Goal: Transaction & Acquisition: Purchase product/service

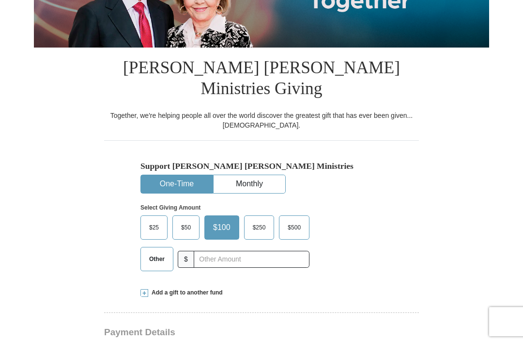
scroll to position [179, 0]
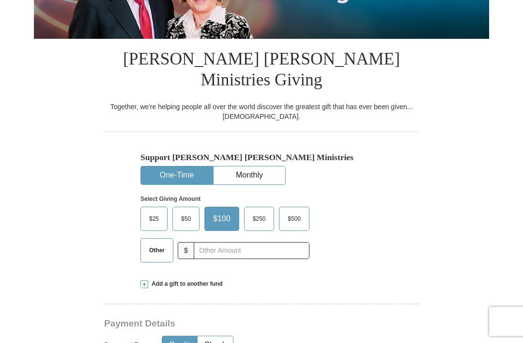
click at [268, 212] on span "$250" at bounding box center [259, 219] width 23 height 15
click at [0, 0] on input "$250" at bounding box center [0, 0] width 0 height 0
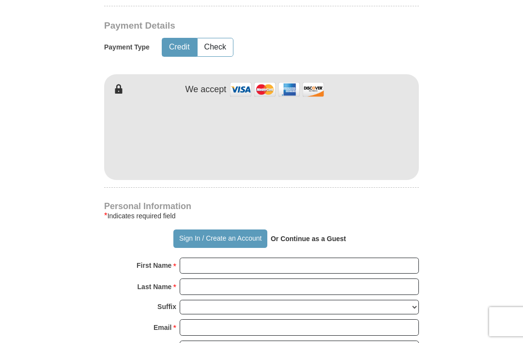
scroll to position [476, 0]
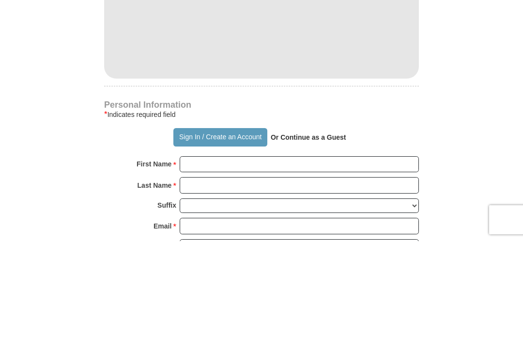
click at [217, 258] on input "First Name *" at bounding box center [299, 266] width 239 height 16
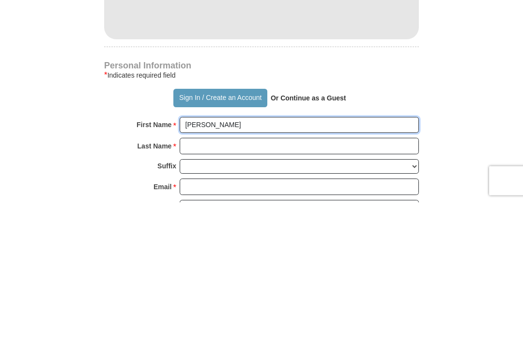
type input "[PERSON_NAME]"
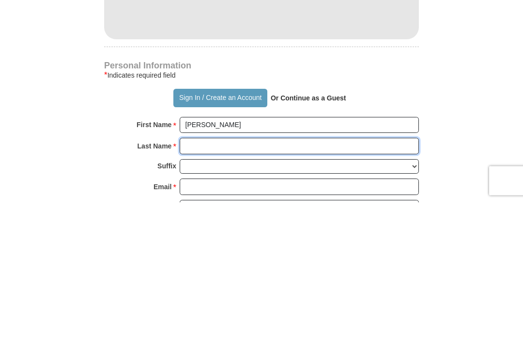
click at [214, 279] on input "Last Name *" at bounding box center [299, 287] width 239 height 16
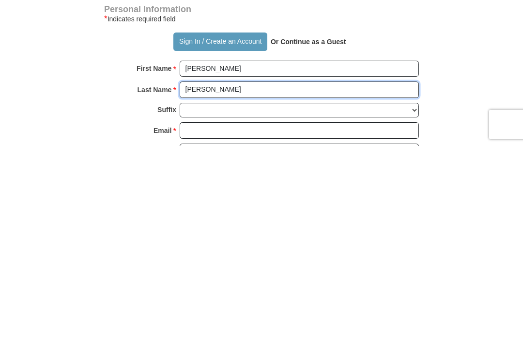
type input "[PERSON_NAME]"
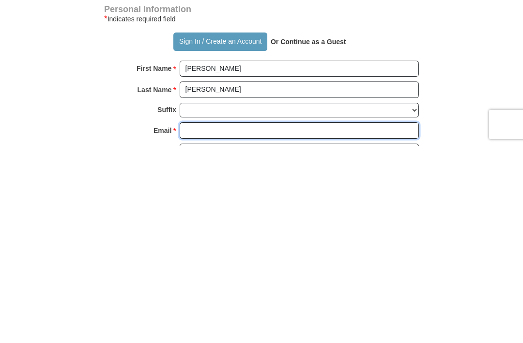
click at [233, 319] on input "Email *" at bounding box center [299, 327] width 239 height 16
type input "[EMAIL_ADDRESS][DOMAIN_NAME]"
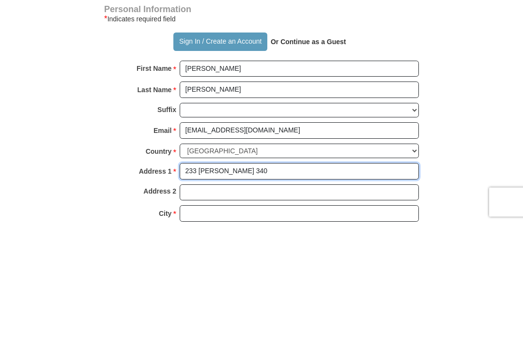
scroll to position [554, 0]
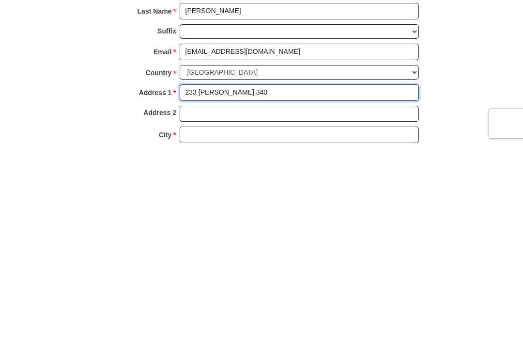
type input "233 [PERSON_NAME] 340"
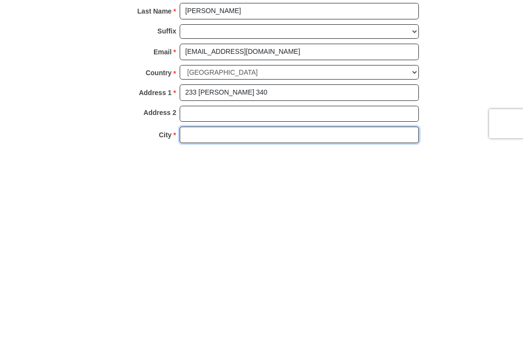
click at [217, 324] on input "City *" at bounding box center [299, 332] width 239 height 16
type input "[GEOGRAPHIC_DATA]"
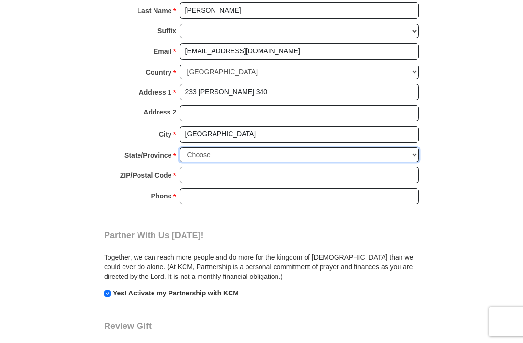
select select "MO"
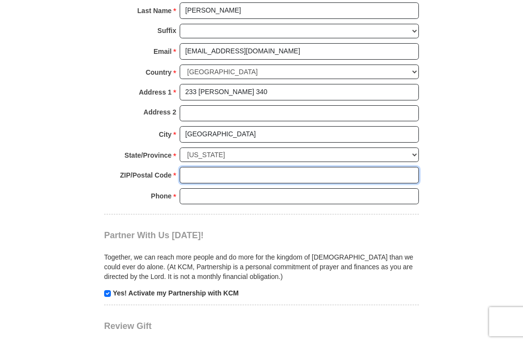
click at [223, 167] on input "ZIP/Postal Code *" at bounding box center [299, 175] width 239 height 16
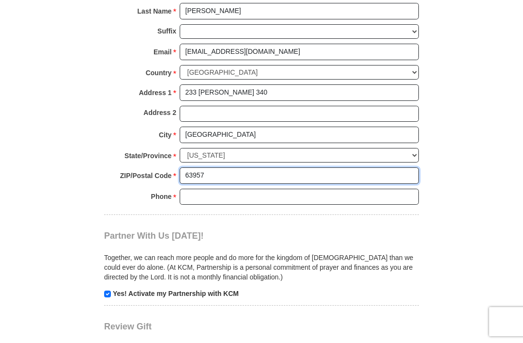
type input "63957"
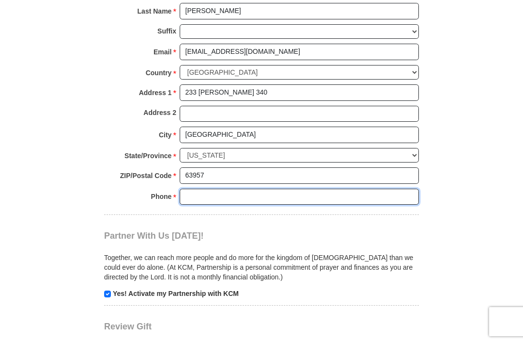
click at [261, 189] on input "Phone * *" at bounding box center [299, 197] width 239 height 16
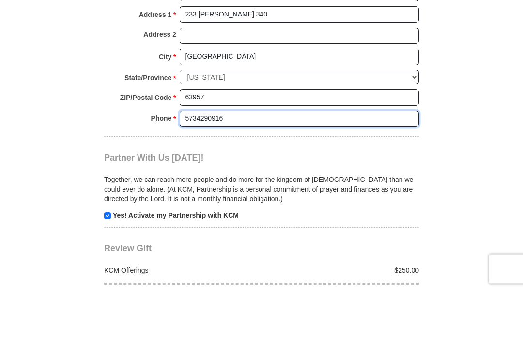
scroll to position [778, 0]
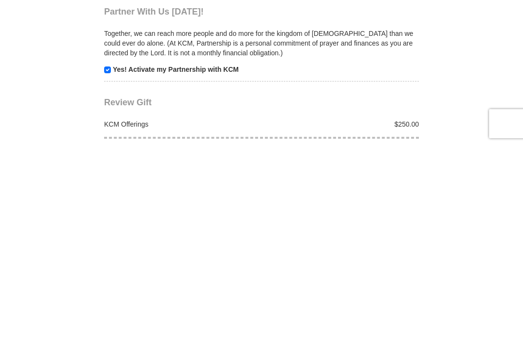
type input "5734290916"
click at [110, 264] on input "checkbox" at bounding box center [107, 267] width 7 height 7
checkbox input "false"
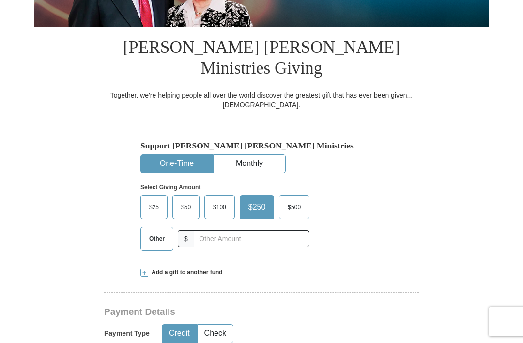
scroll to position [190, 0]
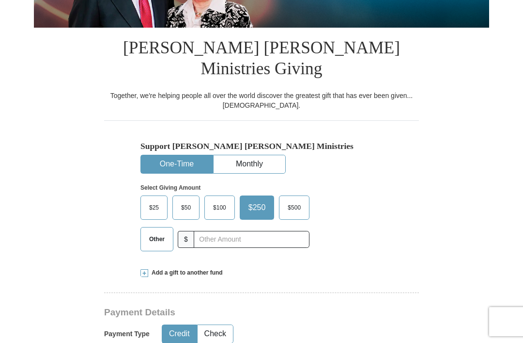
click at [222, 200] on span "$100" at bounding box center [219, 207] width 23 height 15
click at [0, 0] on input "$100" at bounding box center [0, 0] width 0 height 0
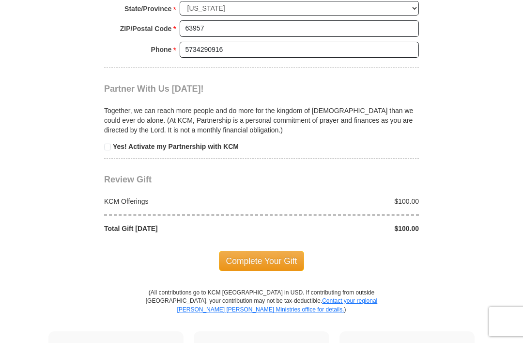
scroll to position [936, 0]
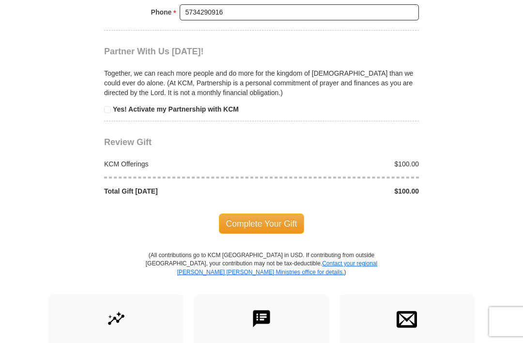
click at [288, 213] on span "Complete Your Gift" at bounding box center [262, 223] width 86 height 20
